Goal: Task Accomplishment & Management: Manage account settings

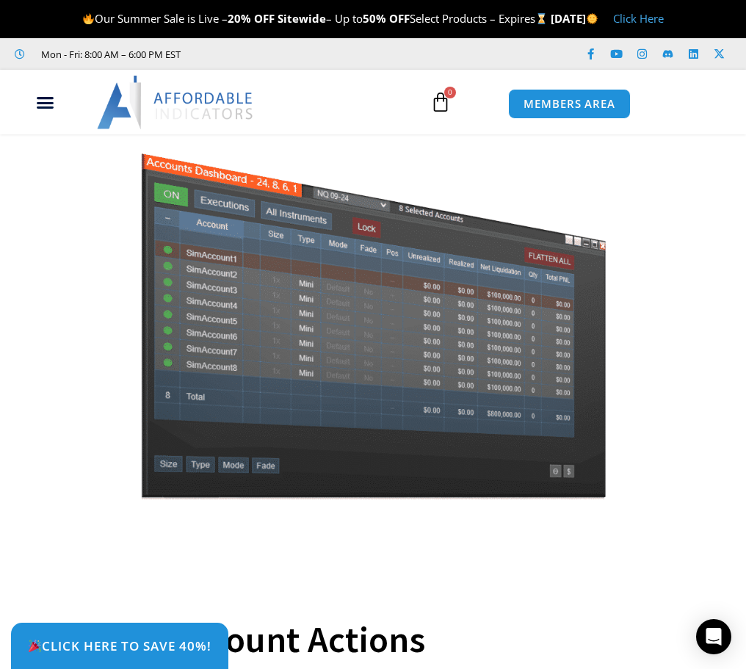
click at [221, 101] on img at bounding box center [176, 102] width 158 height 53
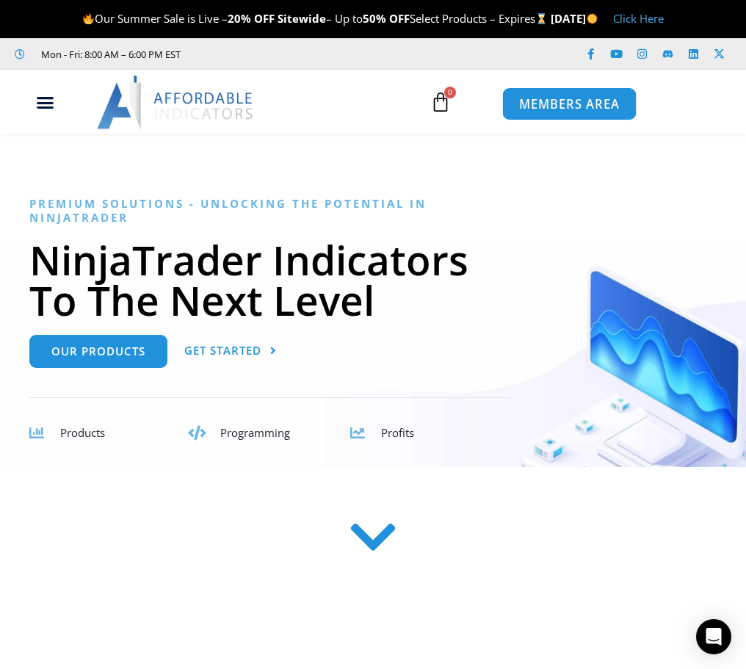
click at [573, 114] on link "MEMBERS AREA" at bounding box center [569, 103] width 134 height 33
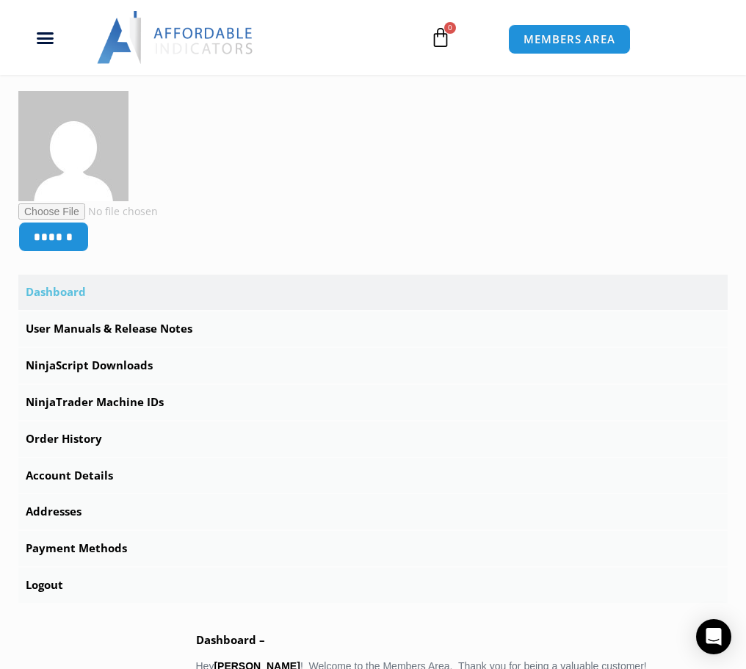
scroll to position [294, 0]
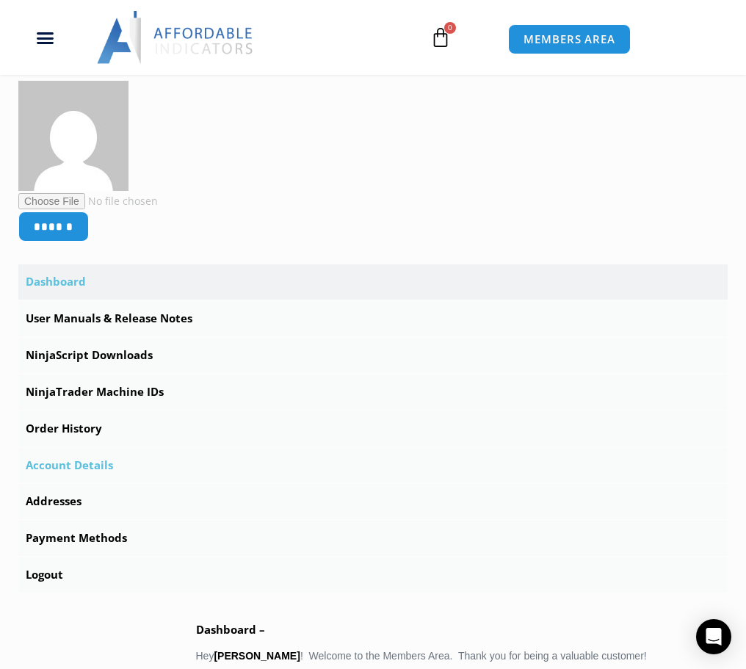
click at [91, 462] on link "Account Details" at bounding box center [372, 465] width 709 height 35
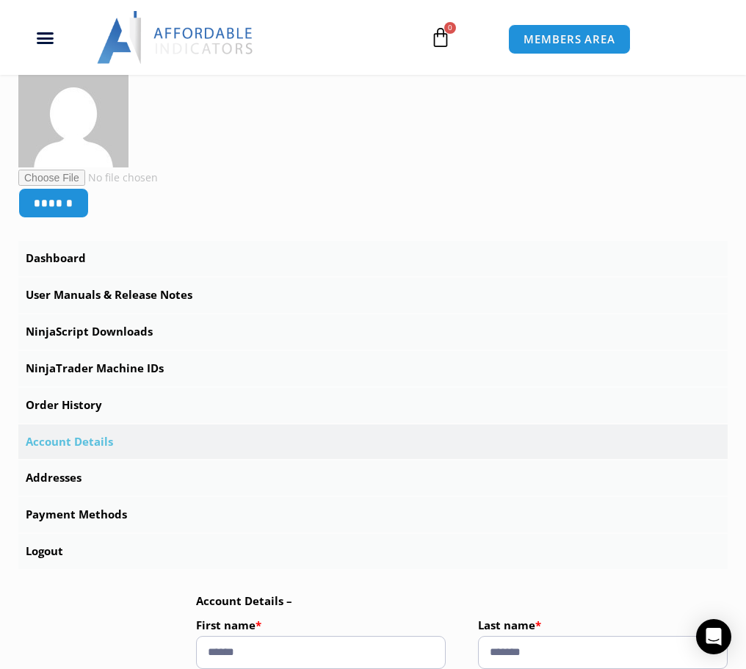
scroll to position [294, 0]
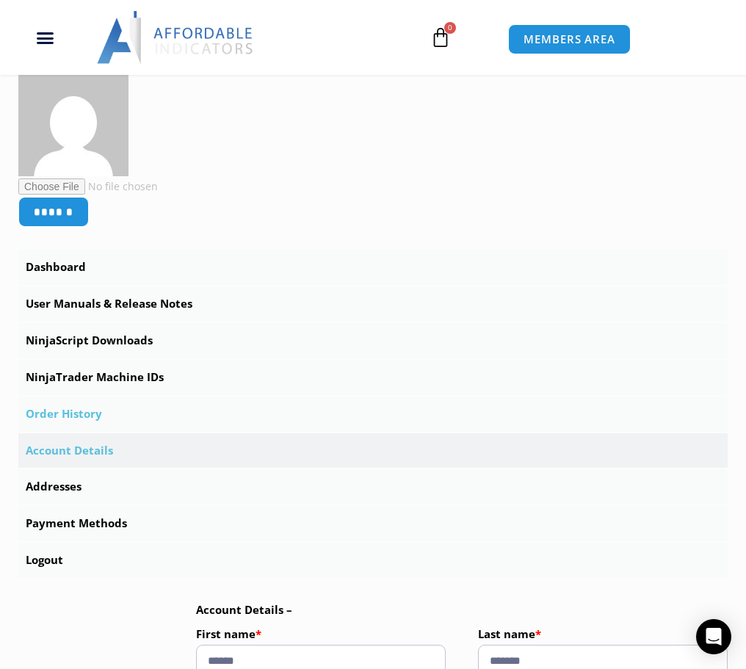
click at [78, 413] on link "Order History" at bounding box center [372, 413] width 709 height 35
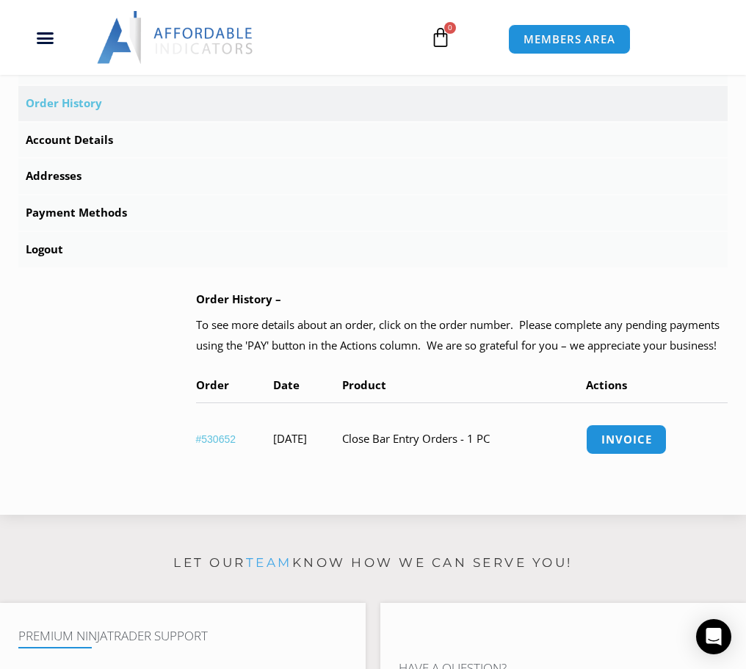
scroll to position [587, 0]
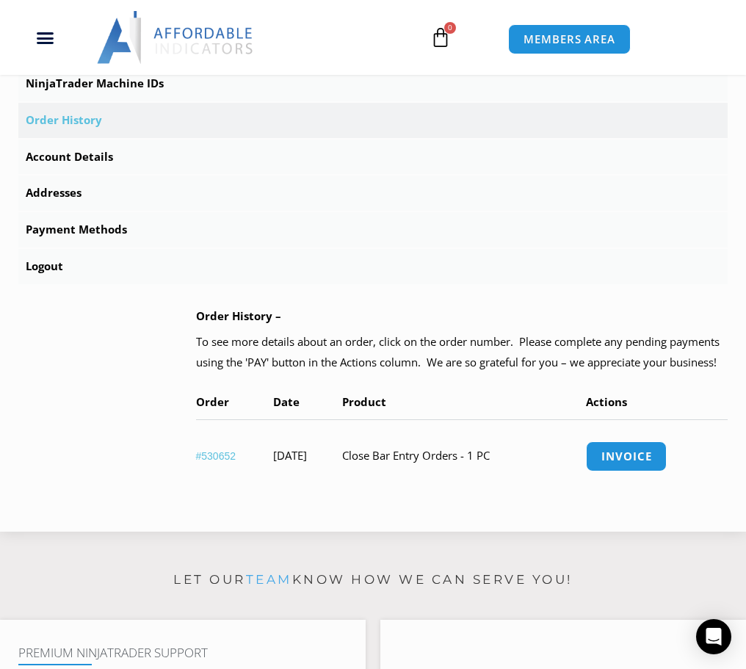
click at [235, 451] on link "#530652" at bounding box center [216, 456] width 40 height 12
